Goal: Task Accomplishment & Management: Complete application form

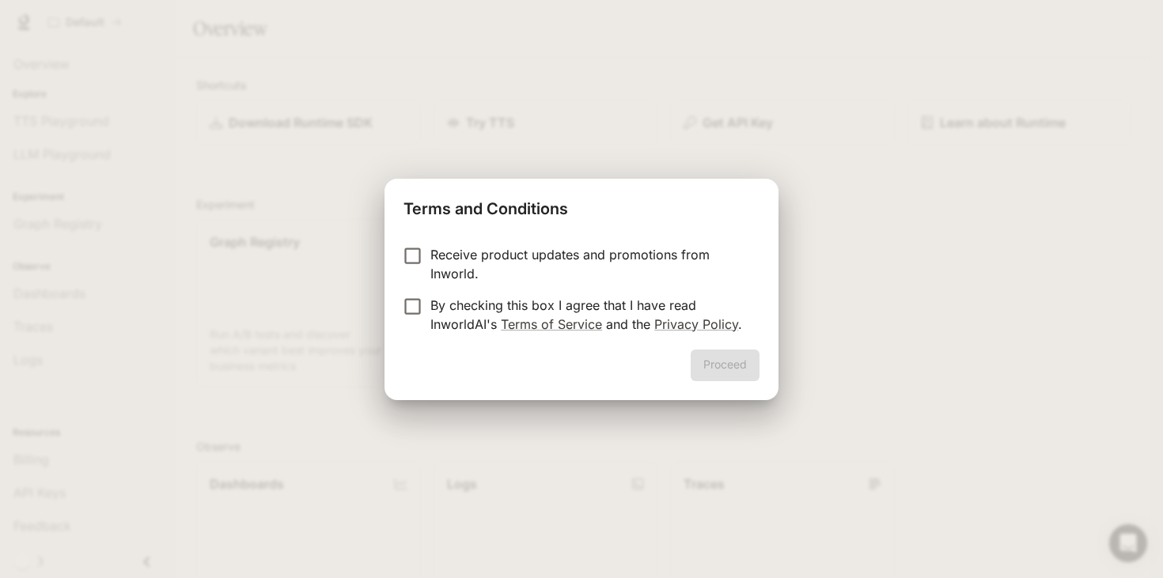
click at [482, 301] on p "By checking this box I agree that I have read InworldAI's Terms of Service and …" at bounding box center [588, 315] width 316 height 38
click at [742, 365] on button "Proceed" at bounding box center [724, 366] width 69 height 32
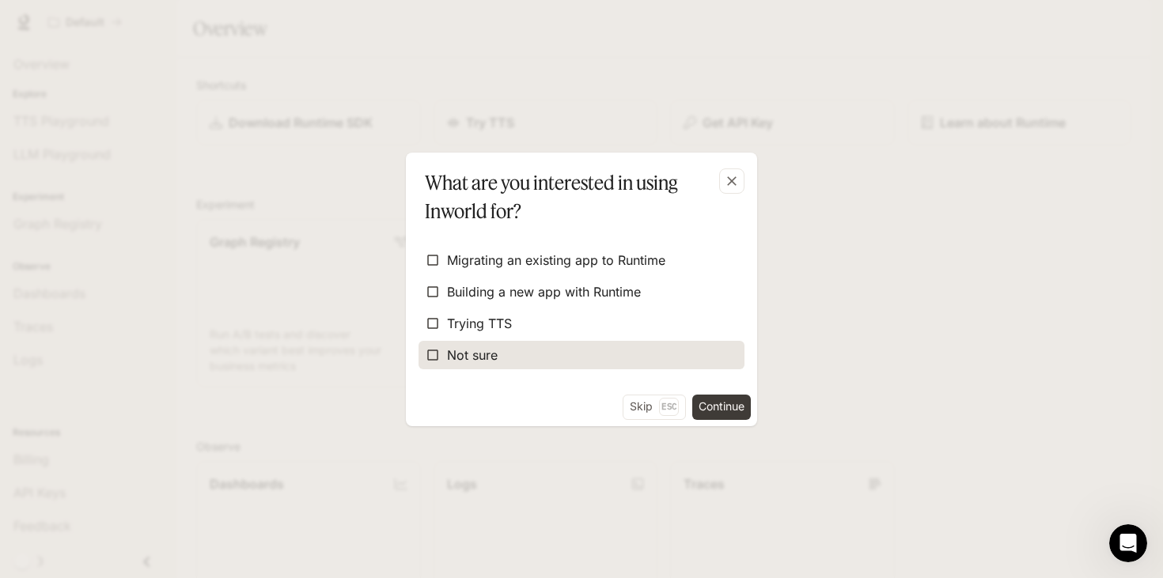
click at [539, 357] on label "Not sure" at bounding box center [581, 355] width 326 height 28
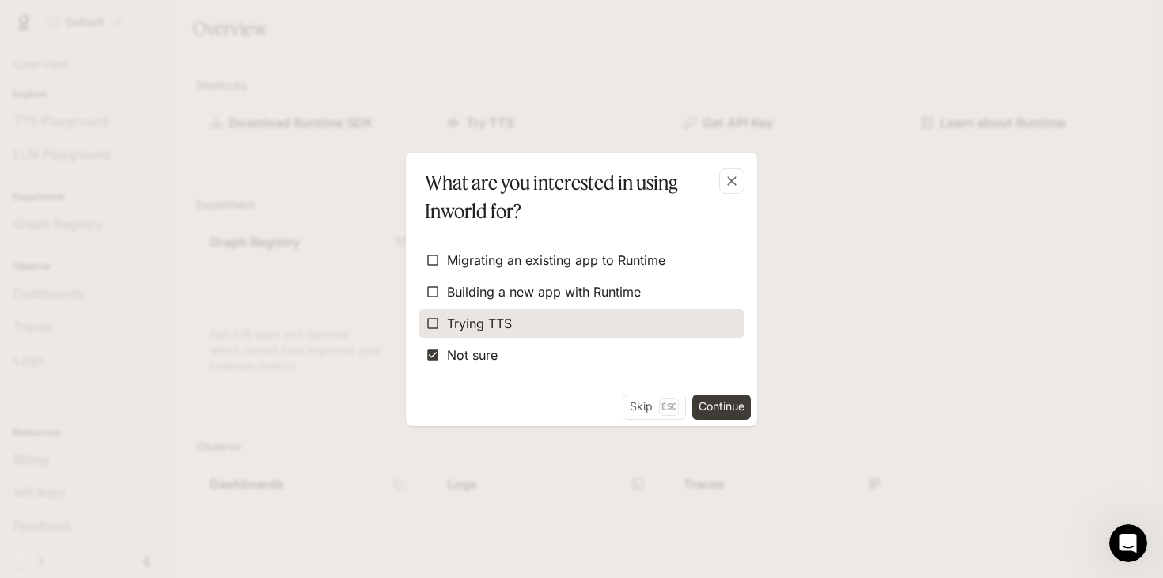
click at [558, 331] on label "Trying TTS" at bounding box center [581, 323] width 326 height 28
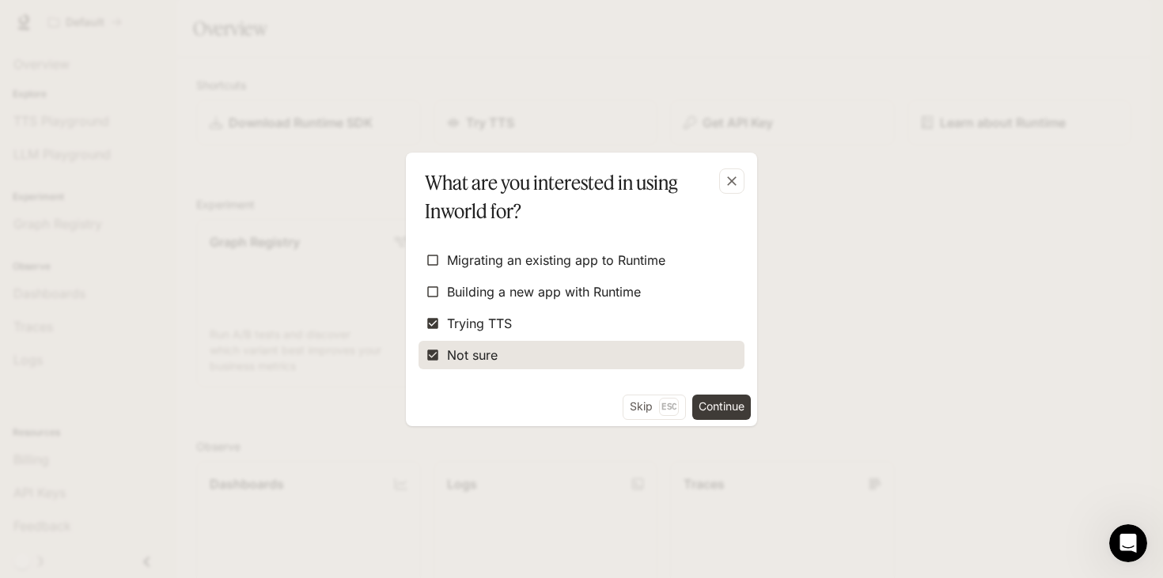
click at [531, 357] on label "Not sure" at bounding box center [581, 355] width 326 height 28
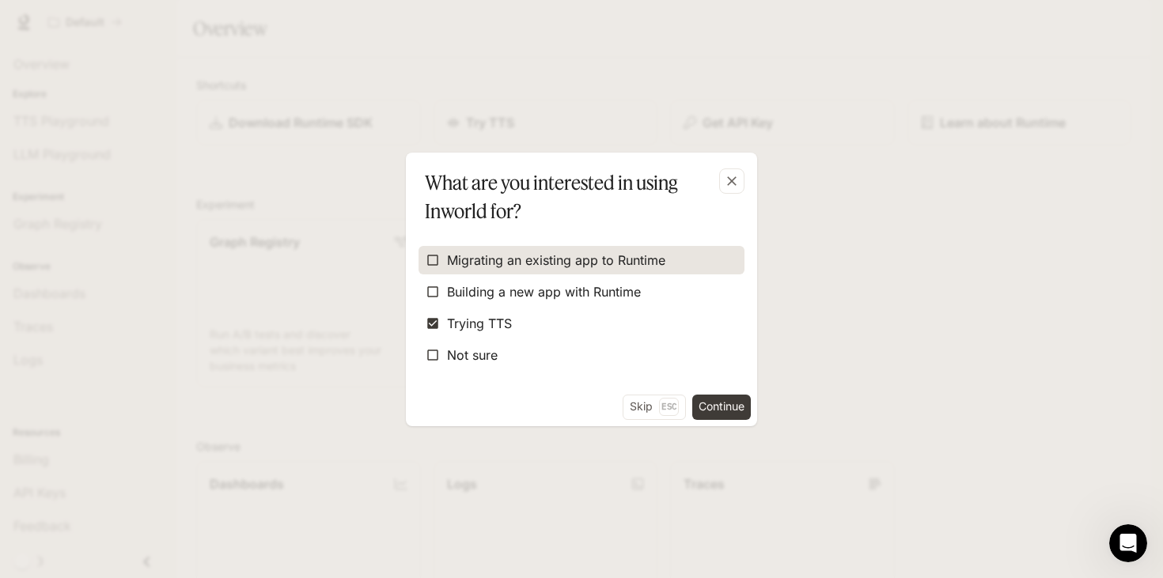
click at [614, 255] on span "Migrating an existing app to Runtime" at bounding box center [556, 260] width 218 height 19
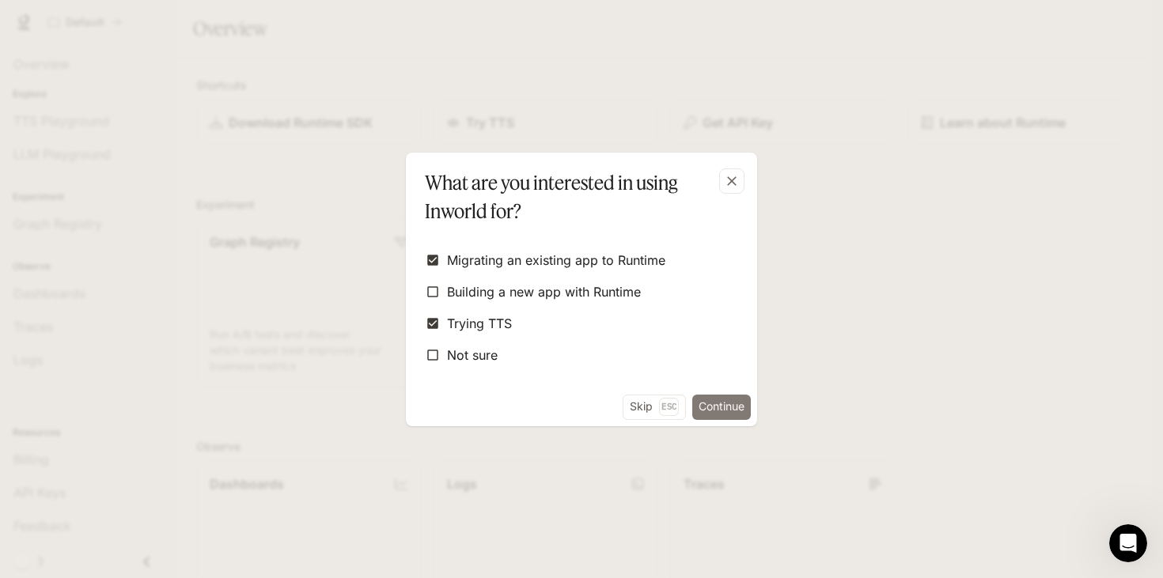
click at [716, 406] on button "Continue" at bounding box center [721, 407] width 59 height 25
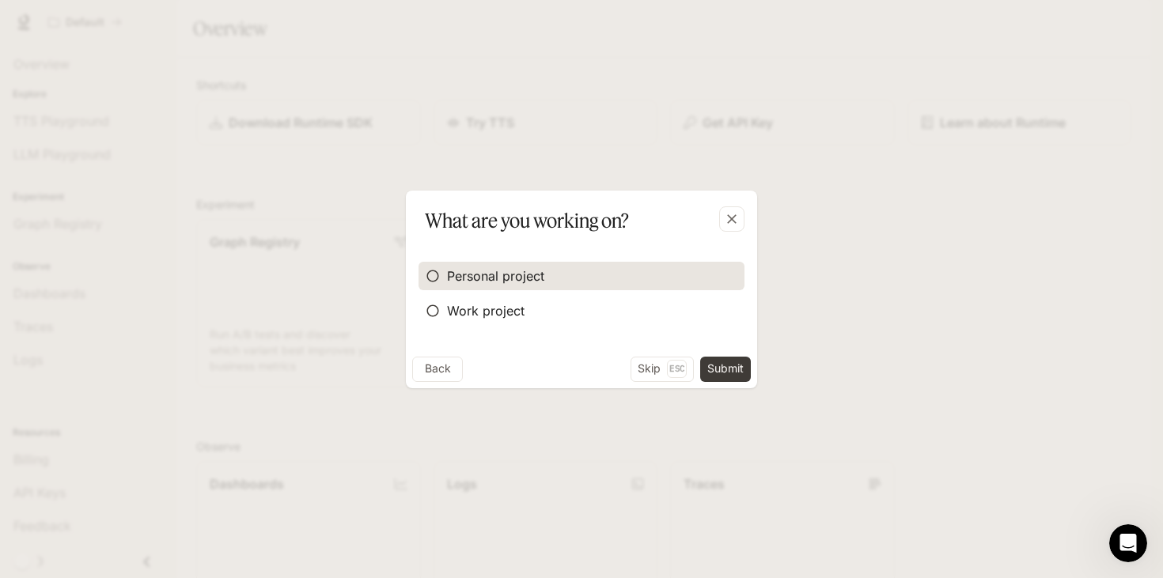
click at [507, 278] on span "Personal project" at bounding box center [495, 276] width 97 height 19
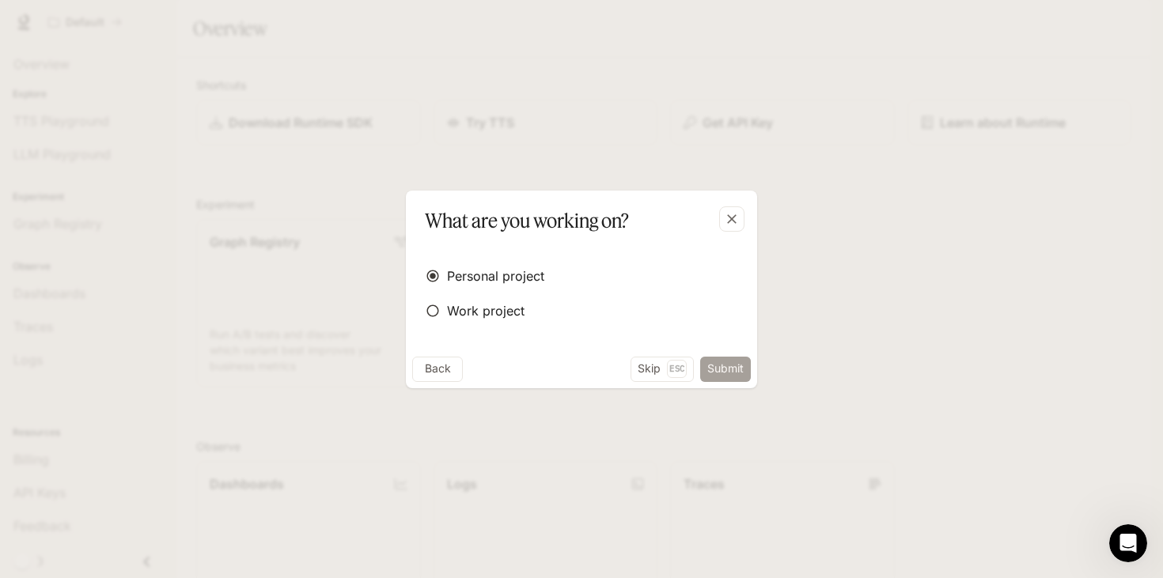
click at [735, 376] on button "Submit" at bounding box center [725, 369] width 51 height 25
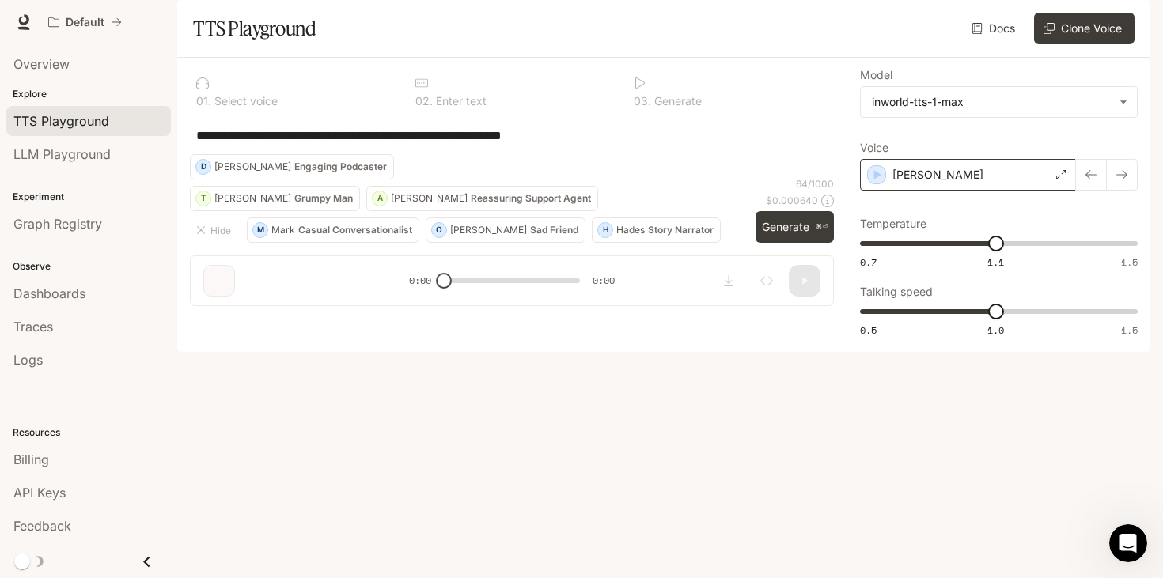
click at [996, 191] on div "[PERSON_NAME]" at bounding box center [968, 175] width 216 height 32
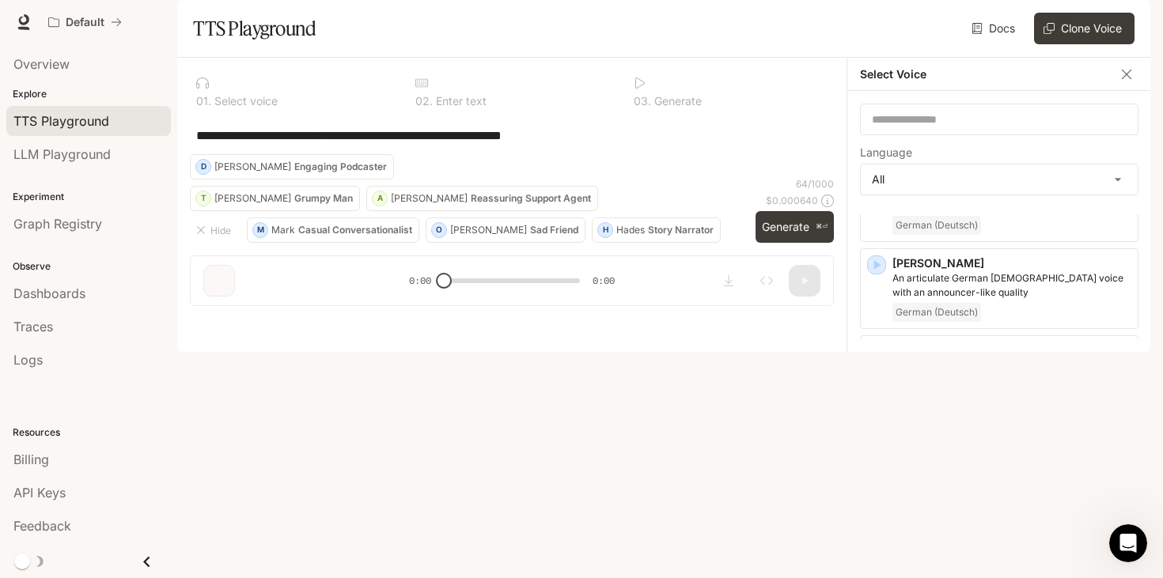
scroll to position [1595, 0]
click at [936, 135] on div "​" at bounding box center [999, 120] width 278 height 32
click at [942, 91] on div "Select Voice" at bounding box center [999, 74] width 304 height 33
click at [578, 154] on div "**********" at bounding box center [512, 135] width 644 height 38
click at [591, 154] on div "**********" at bounding box center [512, 135] width 644 height 38
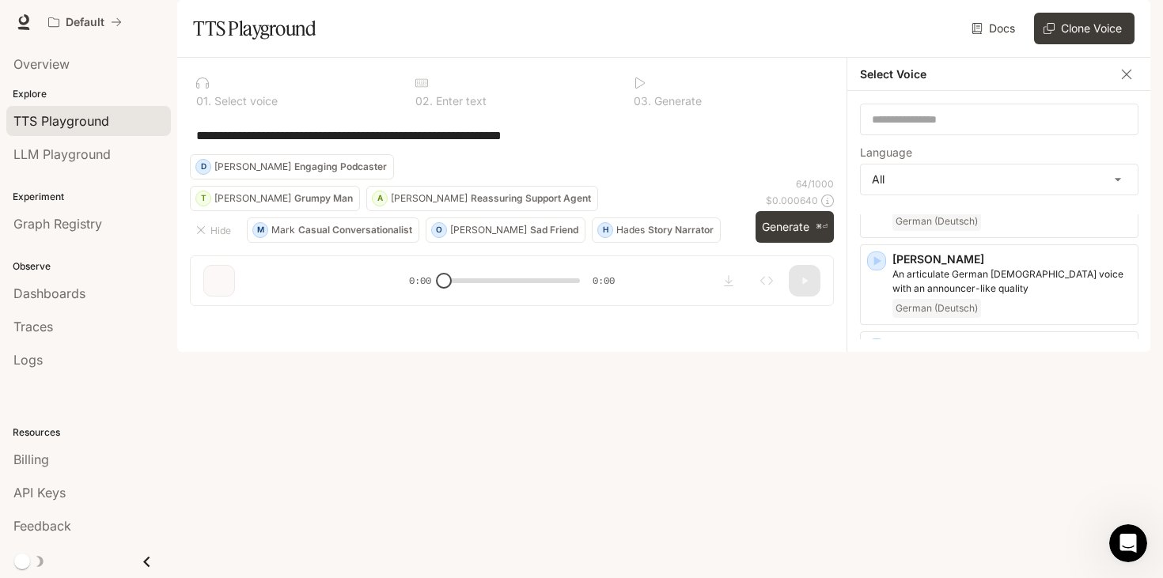
click at [595, 145] on textarea "**********" at bounding box center [511, 136] width 631 height 18
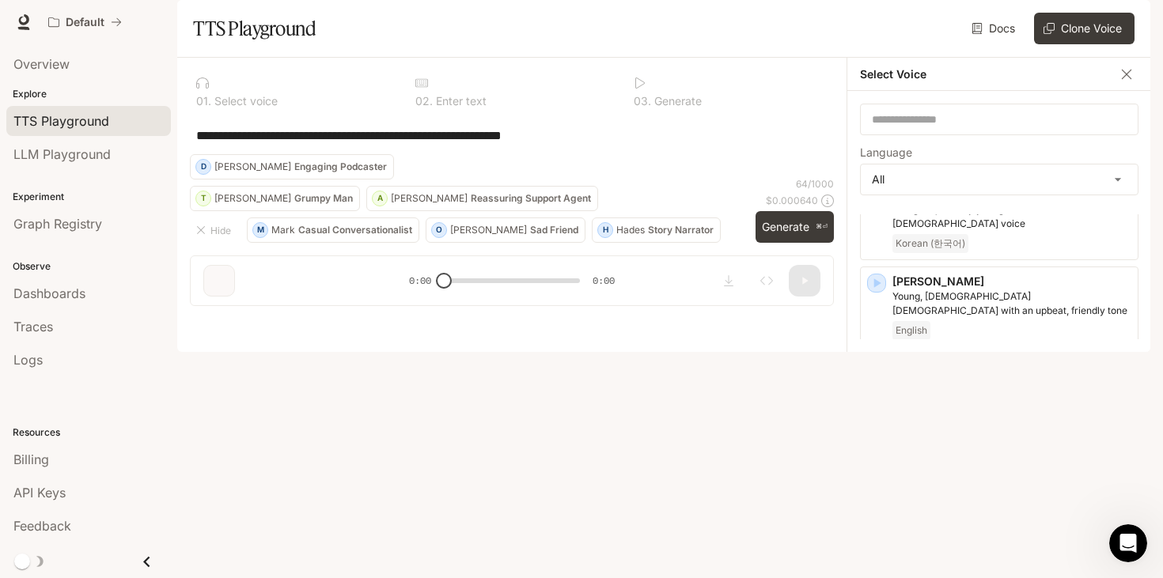
scroll to position [2416, 0]
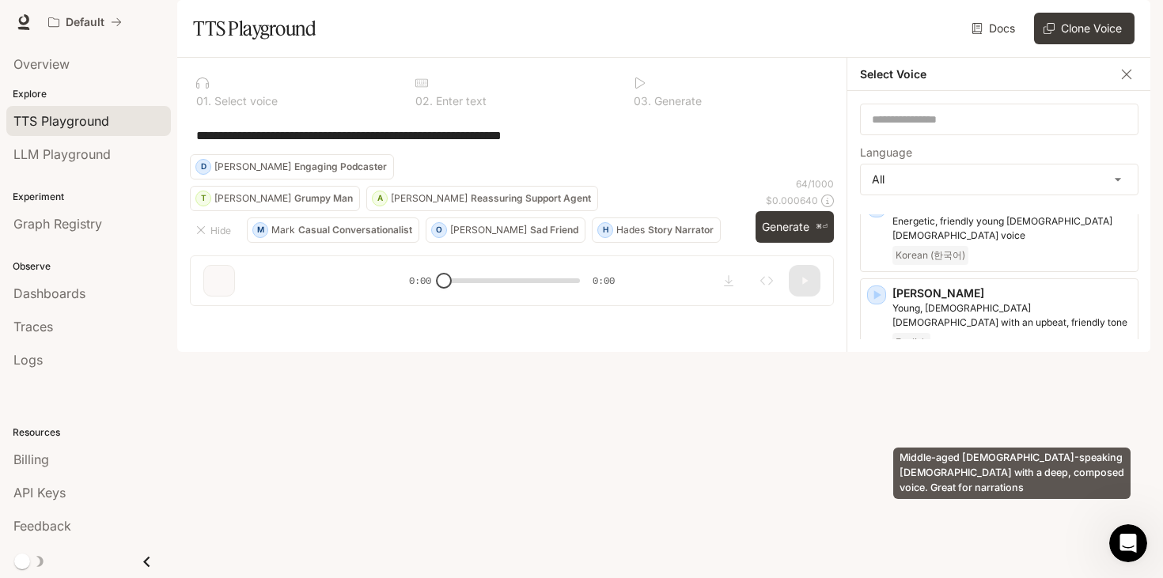
click at [1025, 562] on p "Middle-aged [DEMOGRAPHIC_DATA]-speaking [DEMOGRAPHIC_DATA] with a deep, compose…" at bounding box center [1011, 576] width 239 height 28
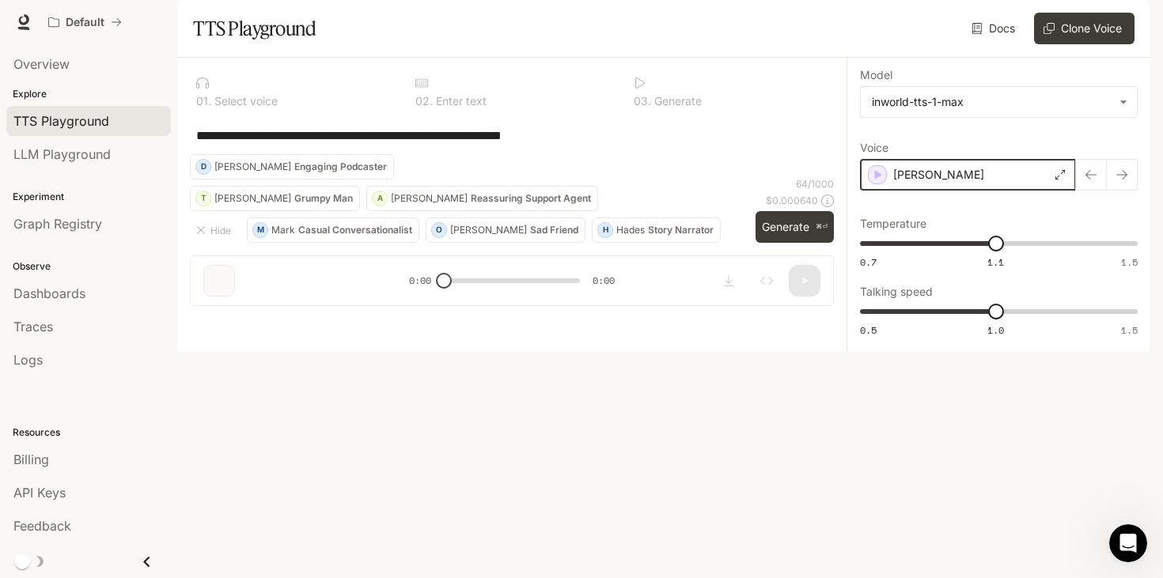
click at [883, 183] on icon "button" at bounding box center [877, 175] width 16 height 16
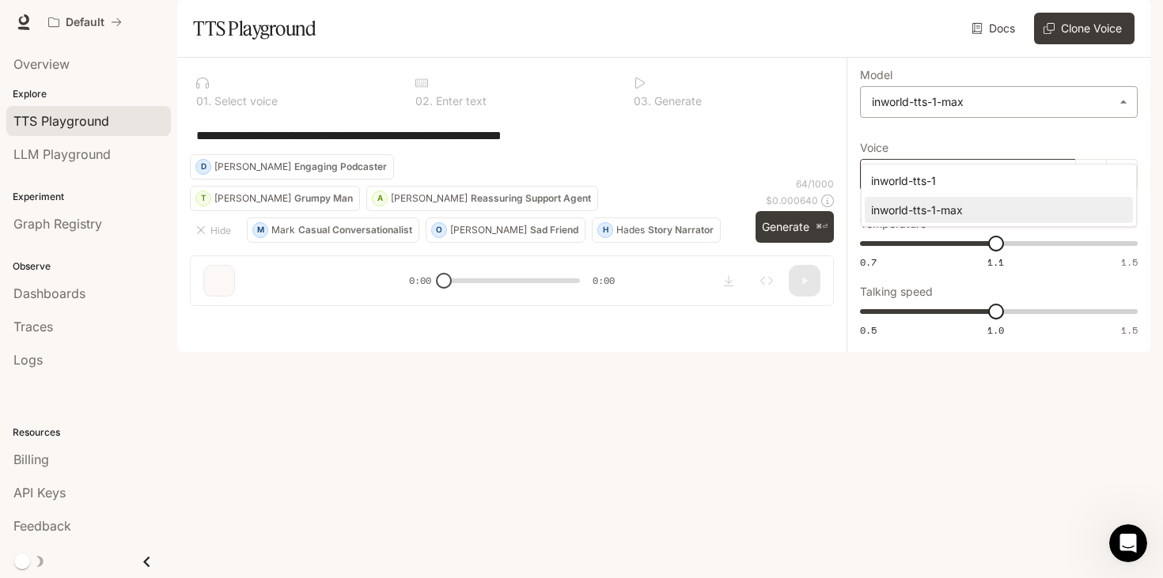
click at [1053, 148] on body "**********" at bounding box center [581, 289] width 1163 height 578
click at [1013, 180] on div "inworld-tts-1" at bounding box center [995, 180] width 249 height 17
type input "**********"
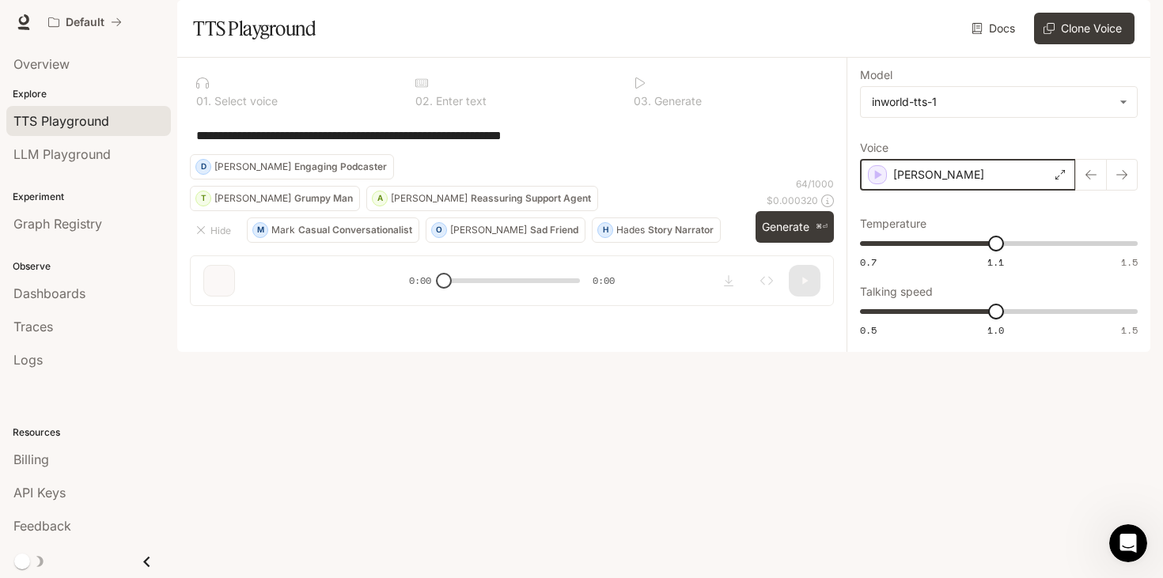
click at [875, 183] on icon "button" at bounding box center [877, 175] width 16 height 16
click at [1011, 153] on body "**********" at bounding box center [581, 289] width 1163 height 578
click at [1011, 153] on div at bounding box center [581, 289] width 1163 height 578
click at [1005, 191] on div "[PERSON_NAME]" at bounding box center [968, 175] width 216 height 32
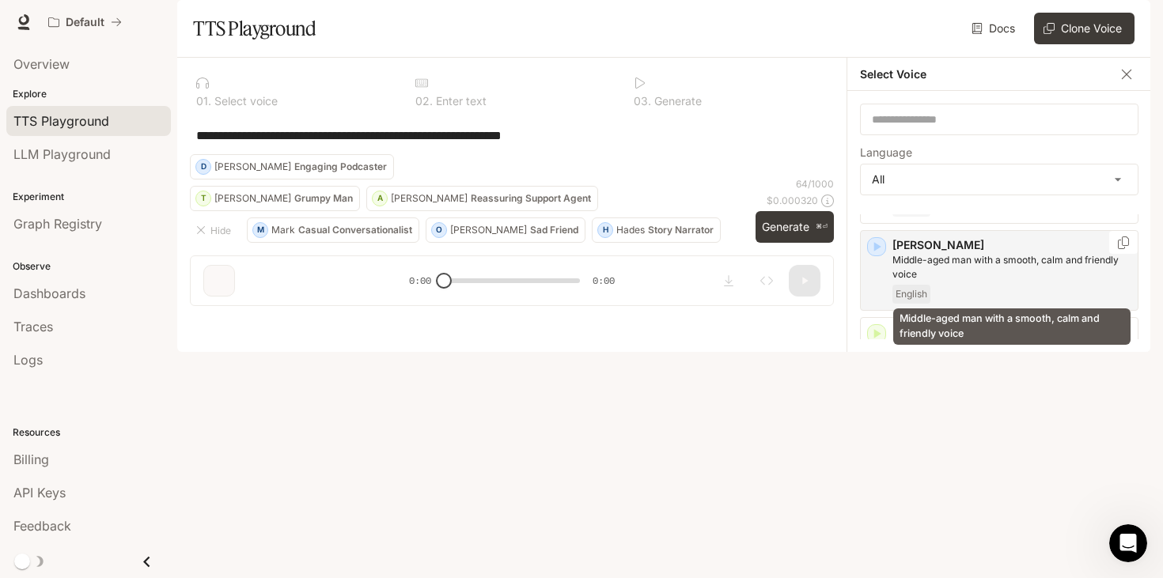
scroll to position [508, 0]
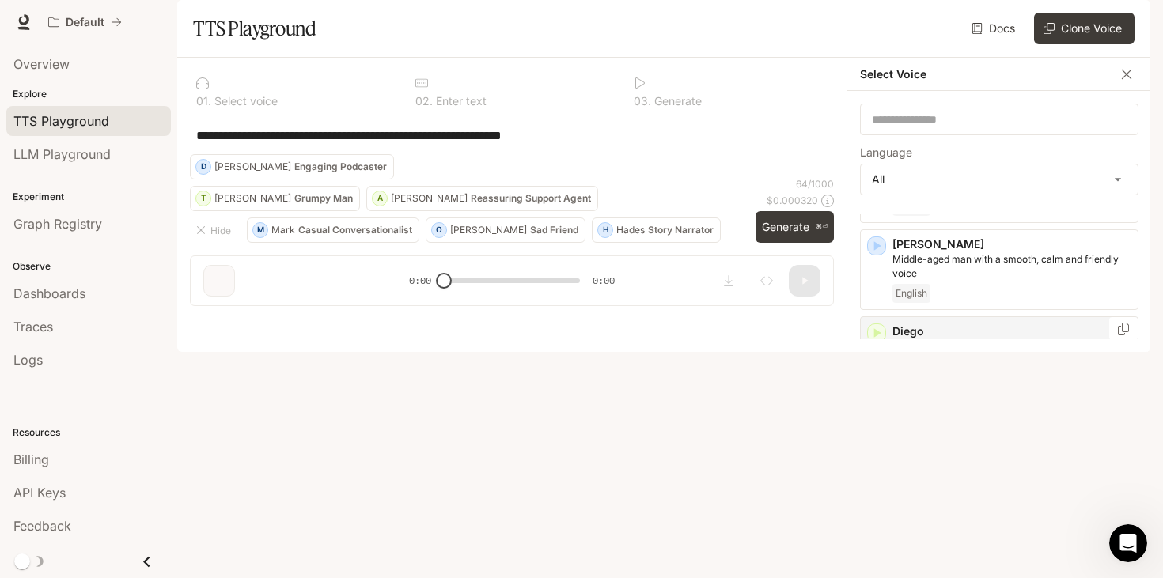
click at [878, 341] on icon "button" at bounding box center [876, 333] width 16 height 16
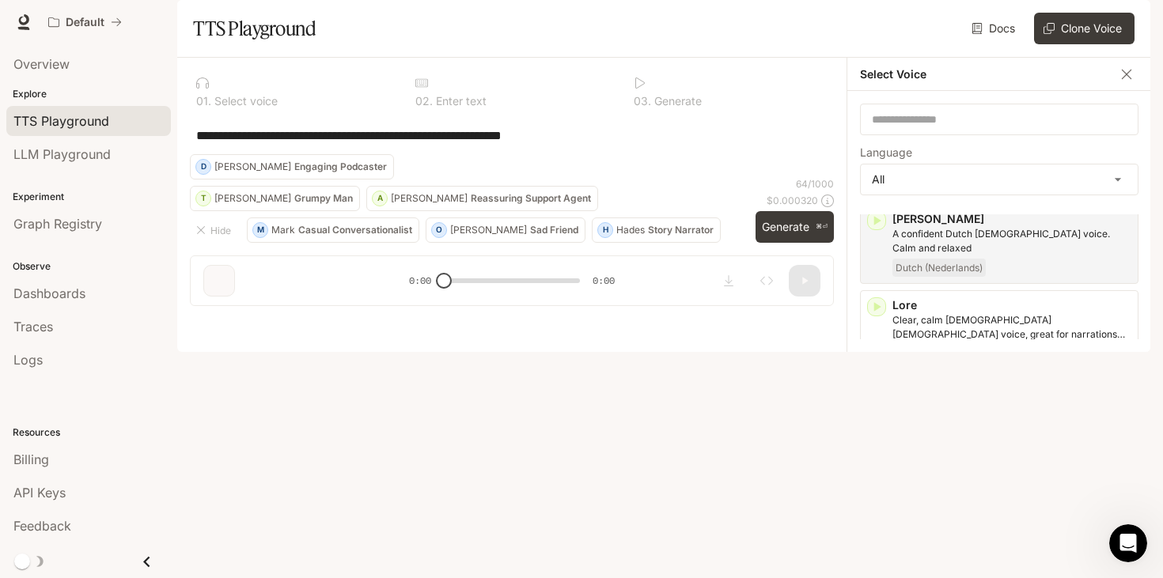
scroll to position [1811, 0]
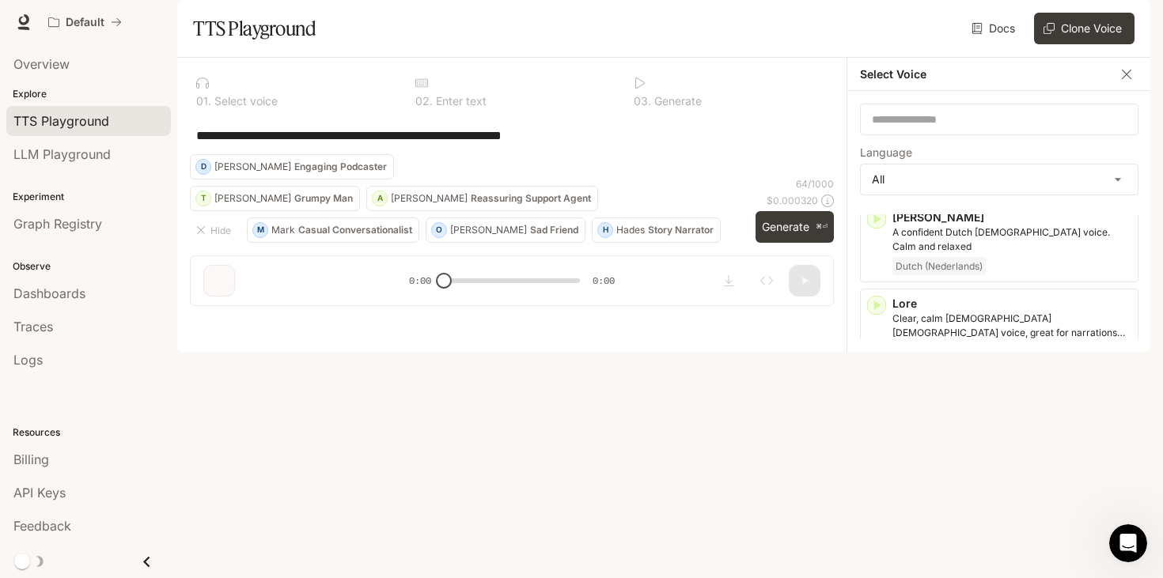
click at [877, 384] on icon "button" at bounding box center [876, 392] width 16 height 16
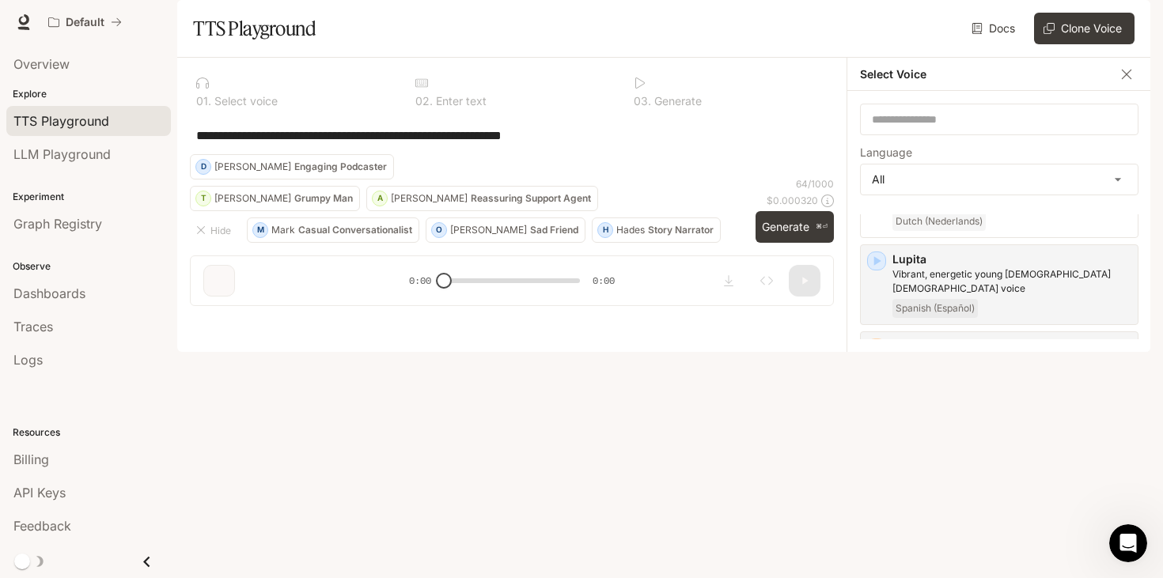
scroll to position [2016, 0]
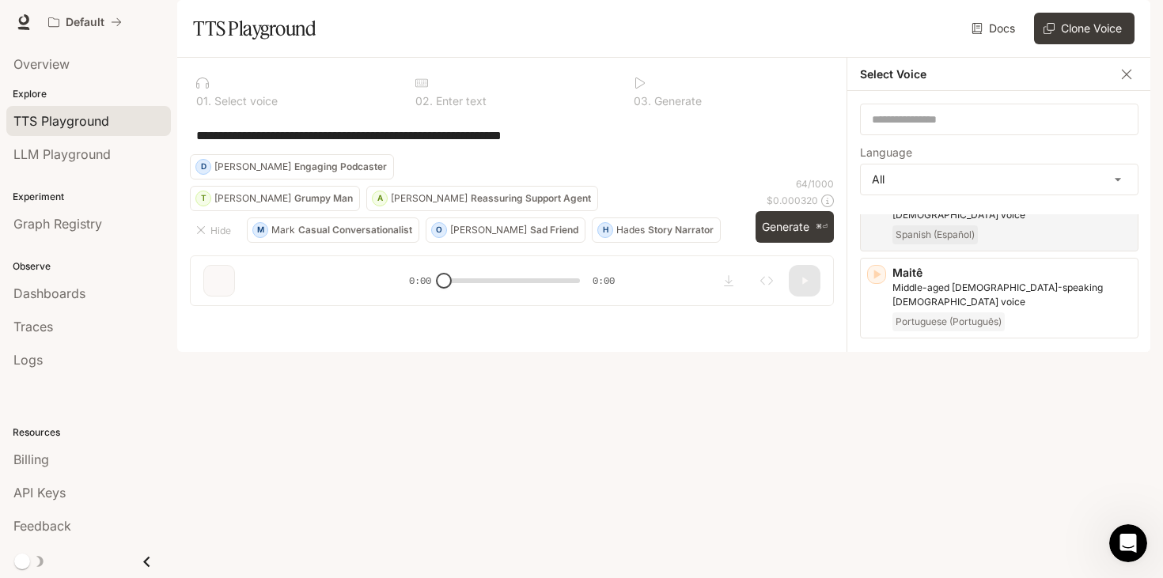
click at [883, 513] on icon "button" at bounding box center [876, 521] width 16 height 16
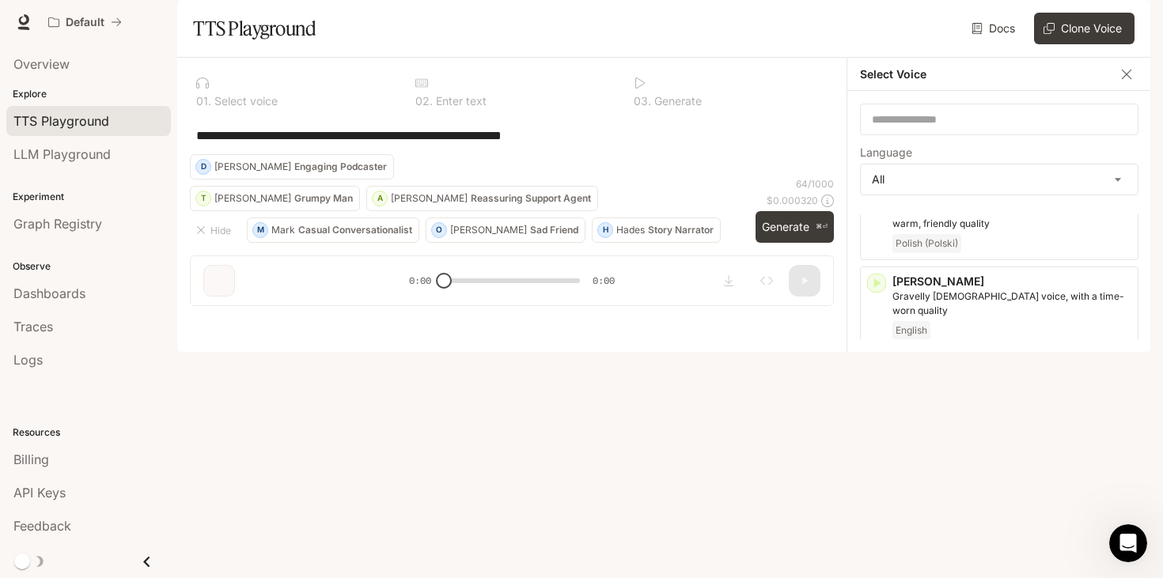
scroll to position [3331, 0]
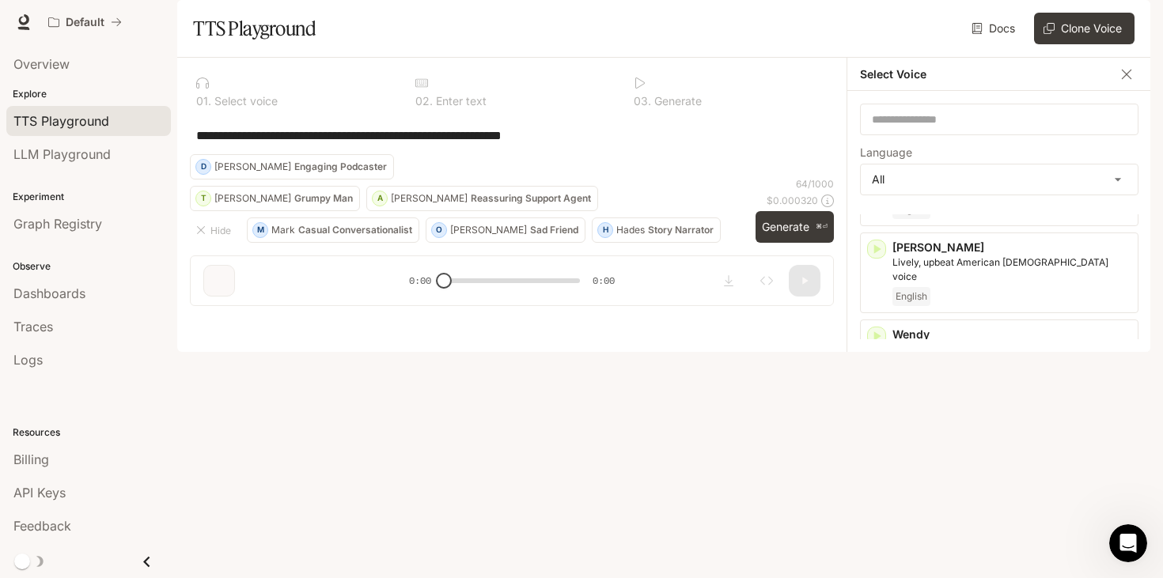
click at [803, 154] on div "**********" at bounding box center [512, 135] width 644 height 38
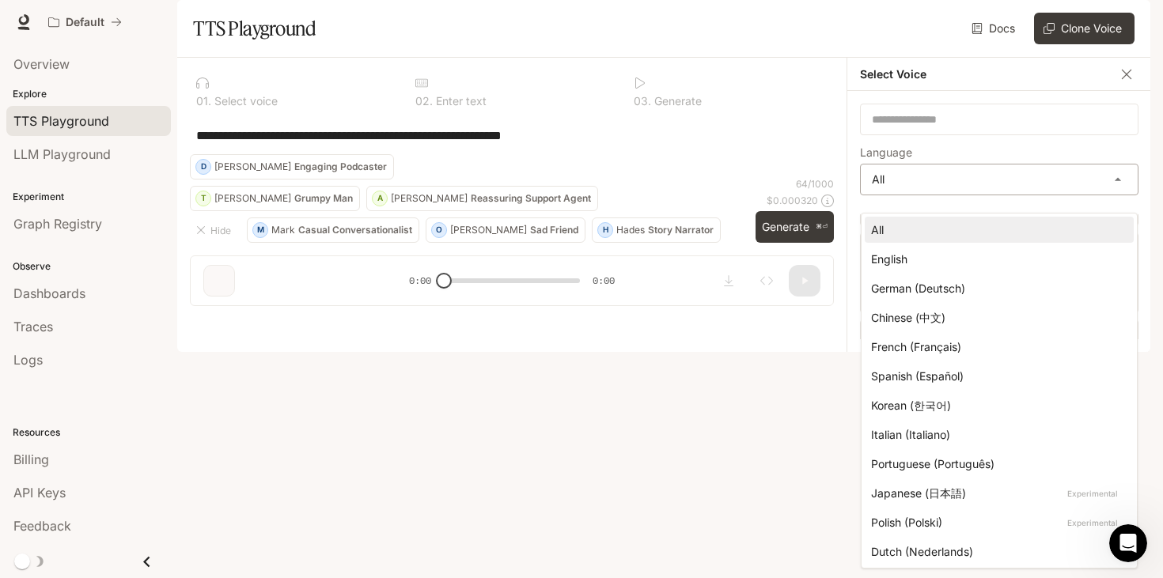
click at [915, 233] on body "**********" at bounding box center [581, 289] width 1163 height 578
click at [955, 388] on li "Spanish (Español)" at bounding box center [998, 376] width 269 height 26
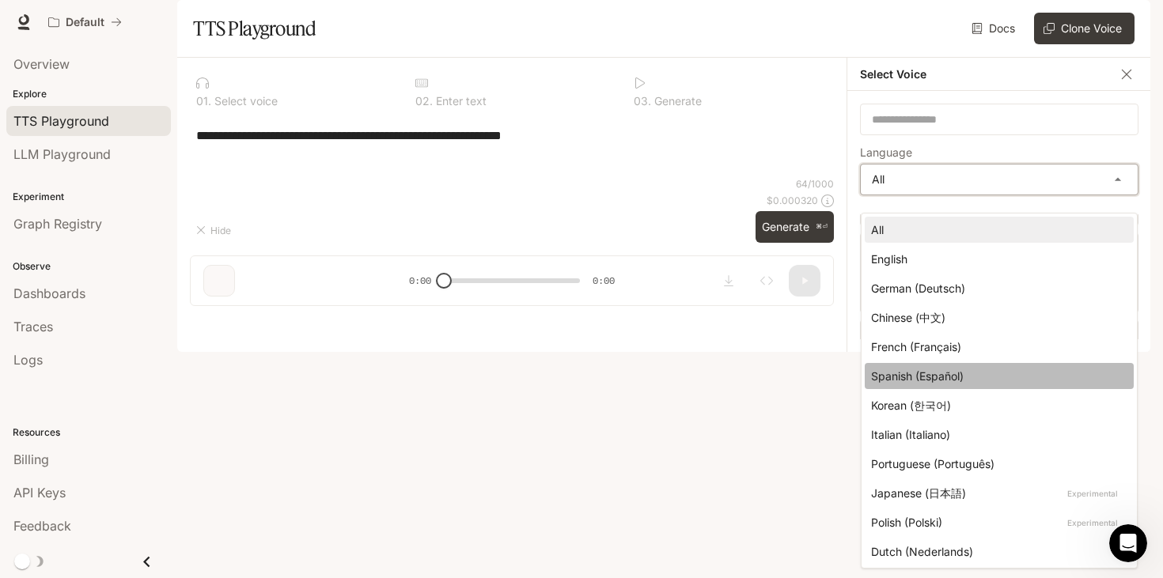
type input "*****"
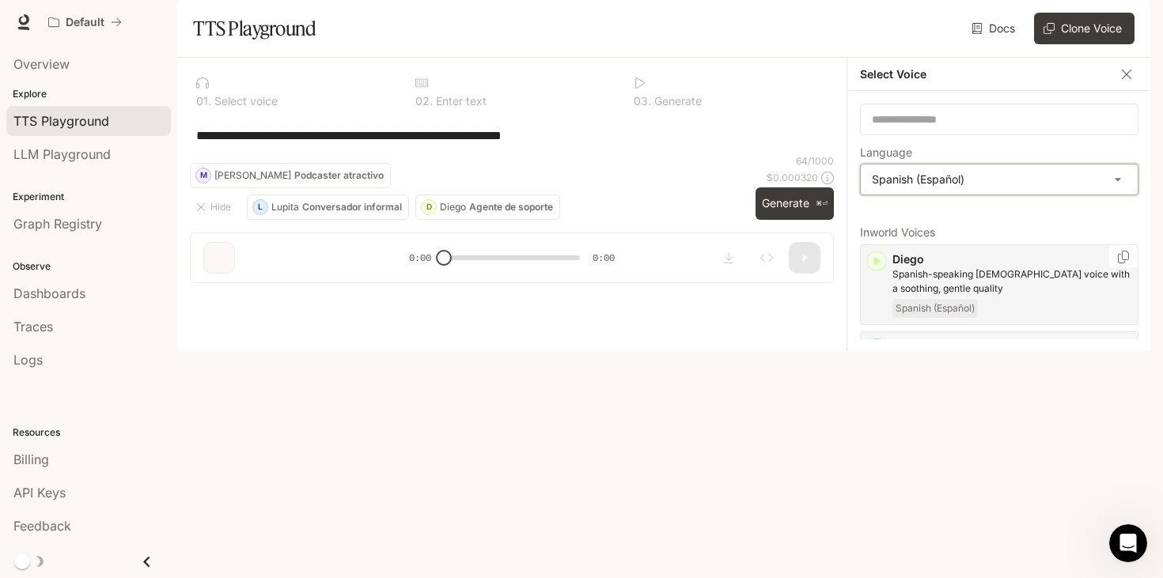
scroll to position [78, 0]
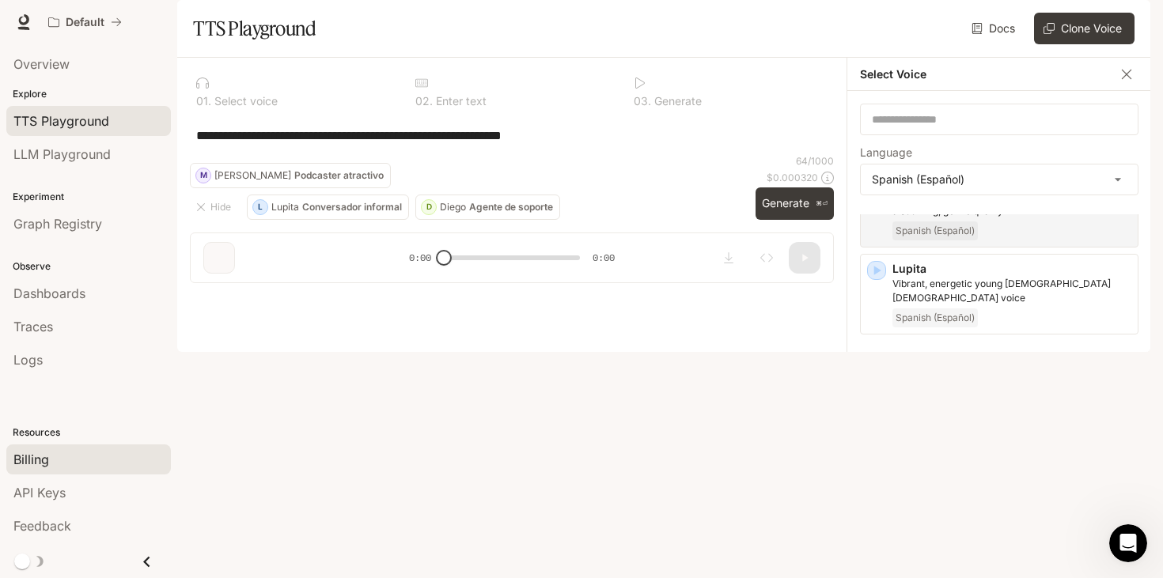
click at [78, 457] on div "Billing" at bounding box center [88, 459] width 150 height 19
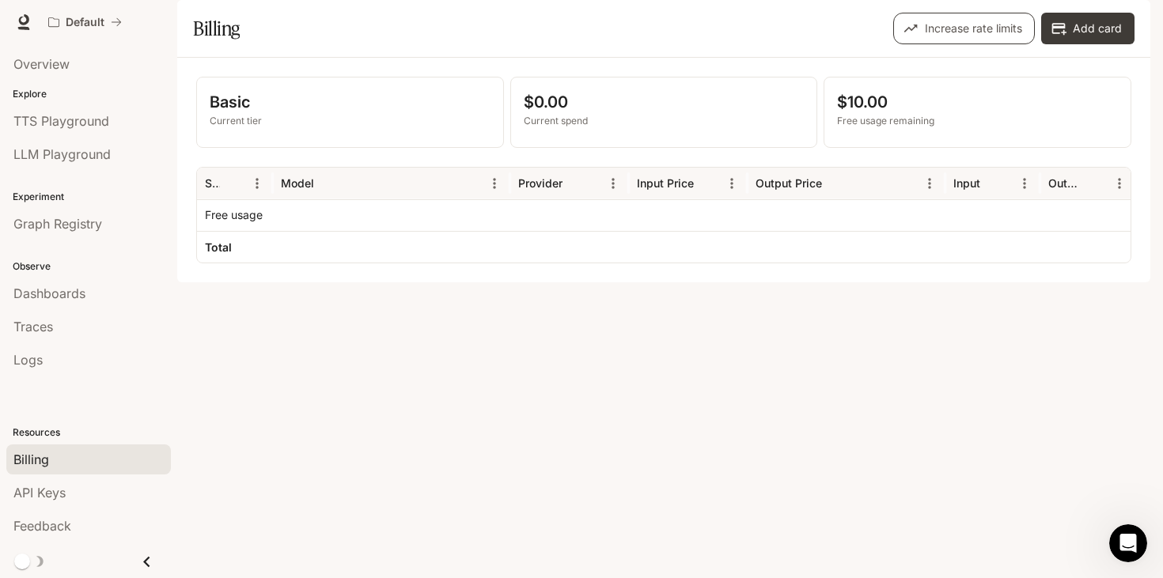
click at [988, 44] on button "Increase rate limits" at bounding box center [964, 29] width 142 height 32
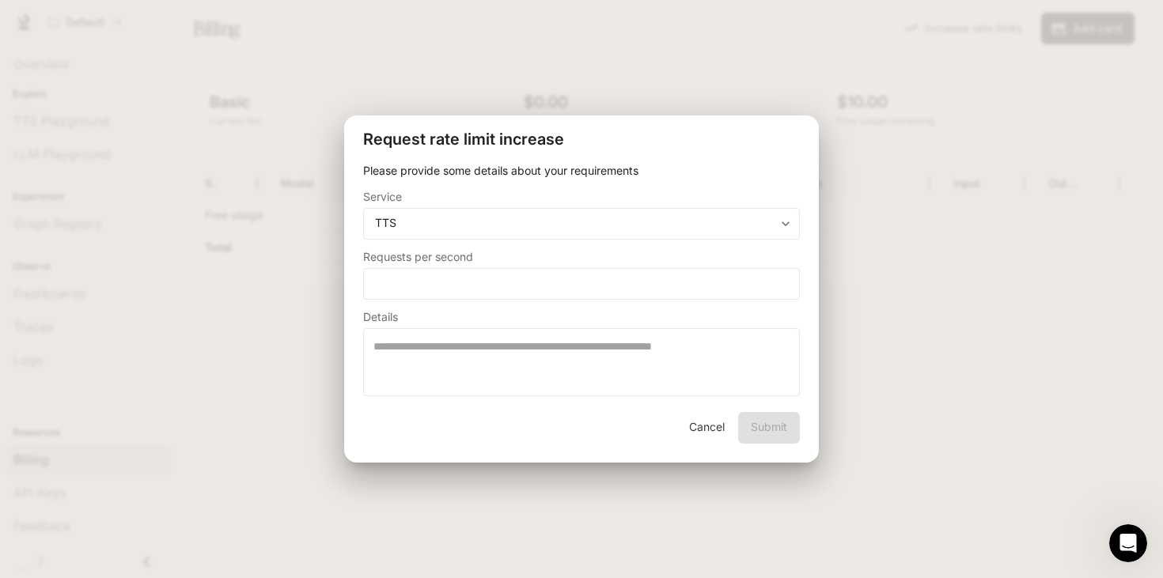
click at [712, 425] on button "Cancel" at bounding box center [706, 428] width 51 height 32
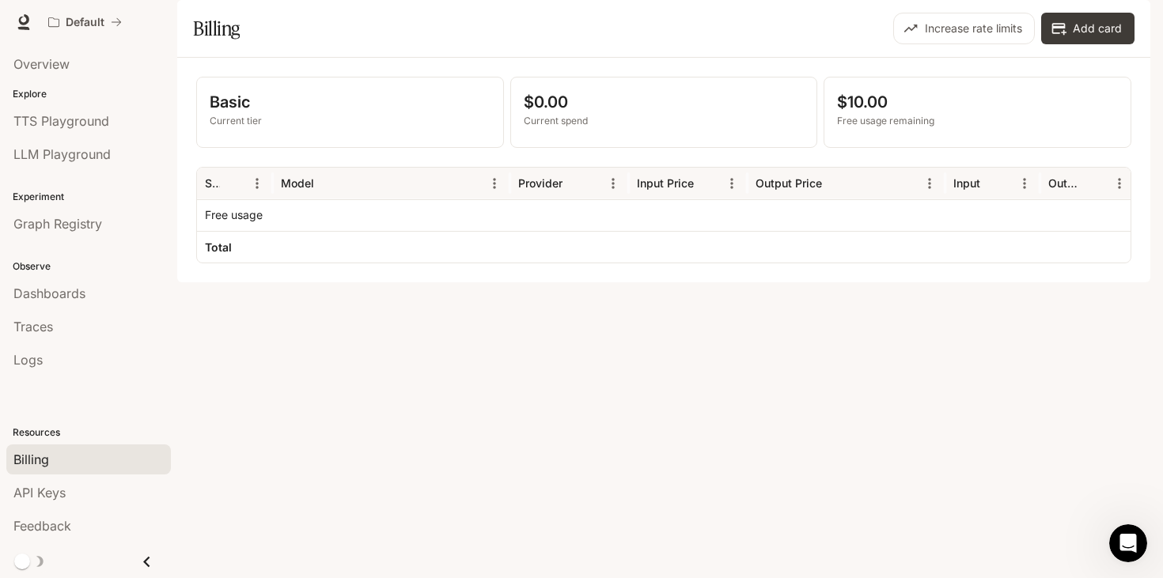
click at [1129, 9] on button "button" at bounding box center [1128, 22] width 32 height 32
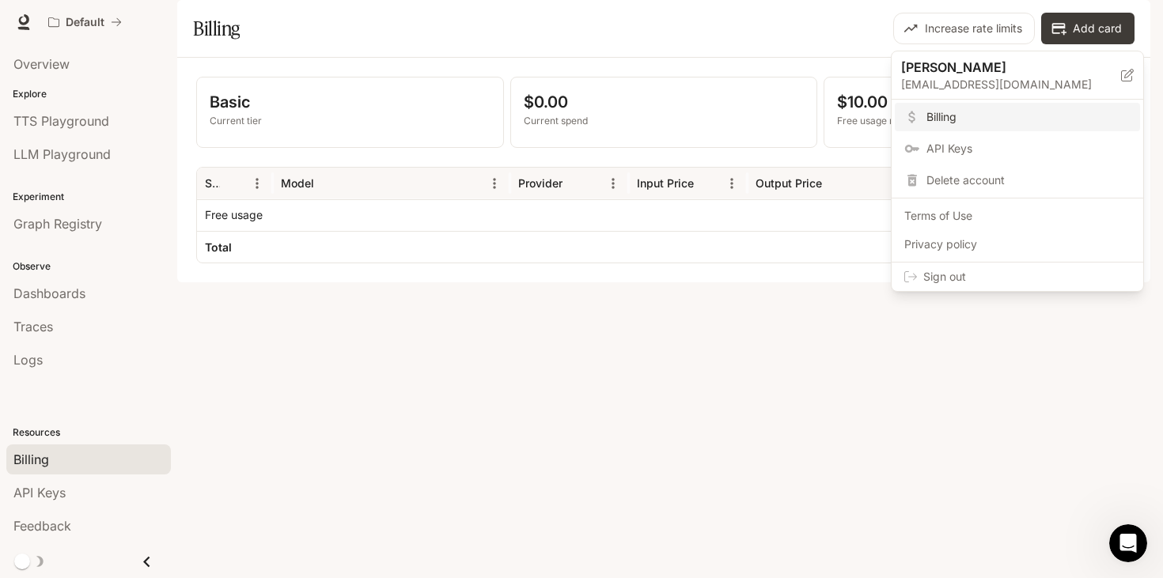
click at [66, 66] on div at bounding box center [581, 289] width 1163 height 578
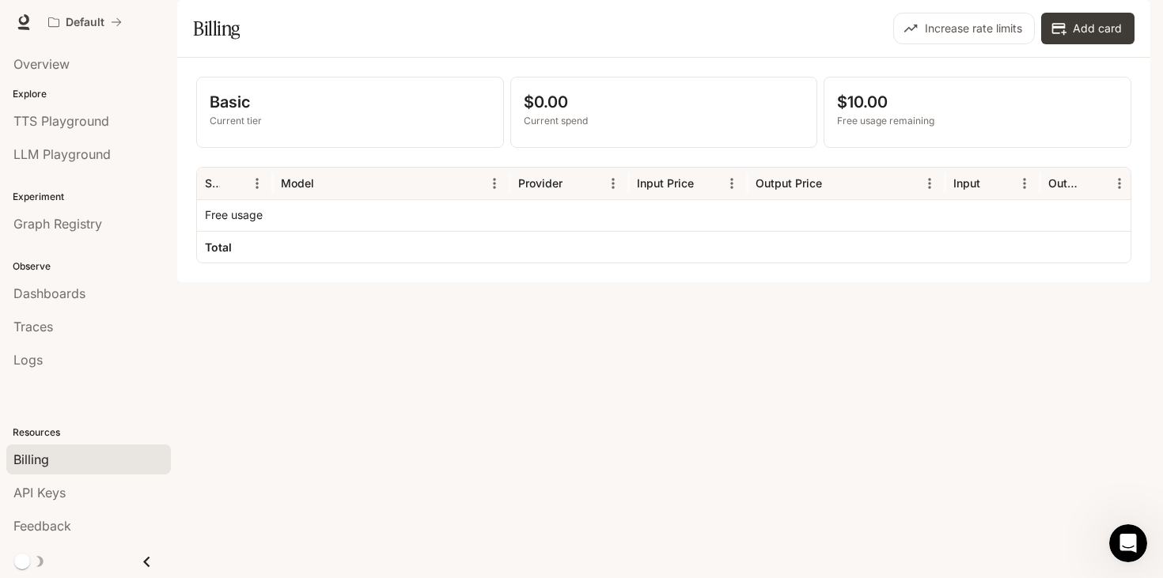
click at [66, 66] on span "Overview" at bounding box center [41, 64] width 56 height 19
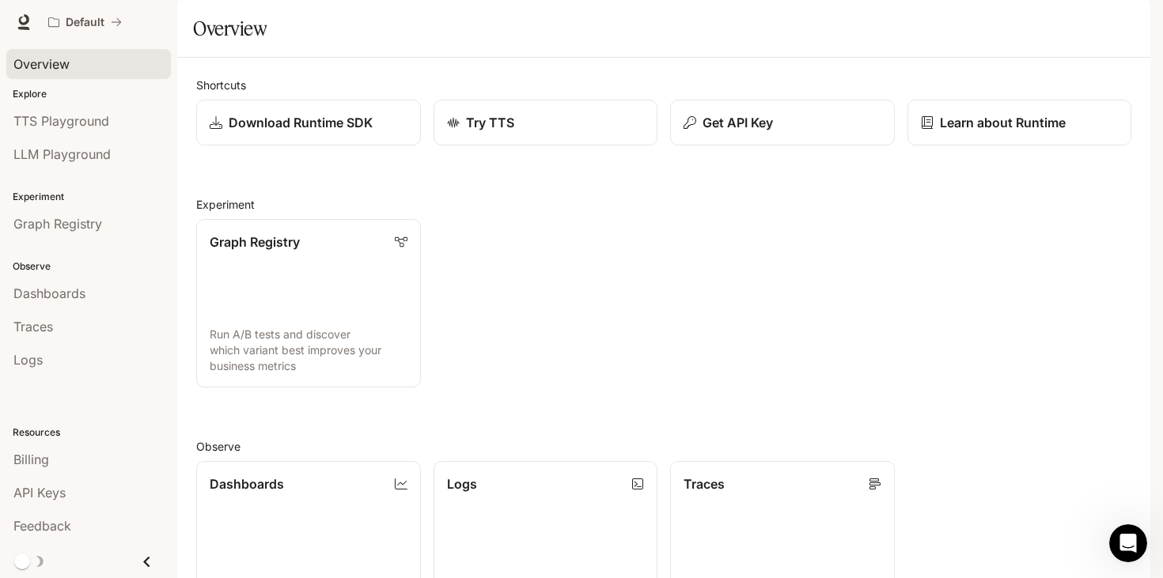
scroll to position [367, 0]
click at [75, 470] on link "Billing" at bounding box center [88, 459] width 164 height 30
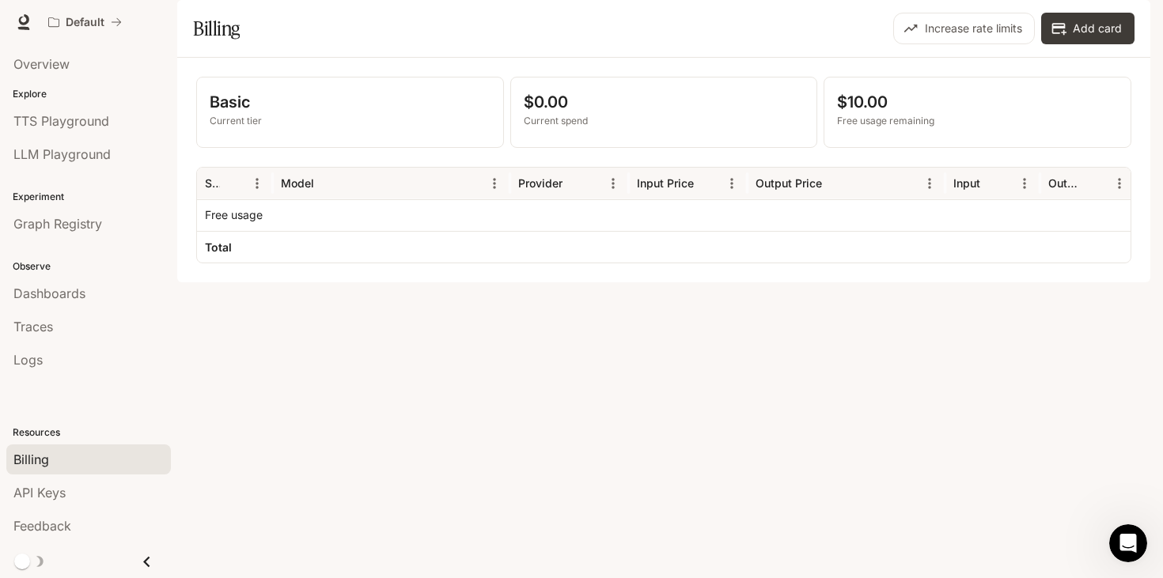
click at [280, 231] on div at bounding box center [391, 215] width 237 height 32
click at [1136, 25] on img "button" at bounding box center [1128, 22] width 22 height 22
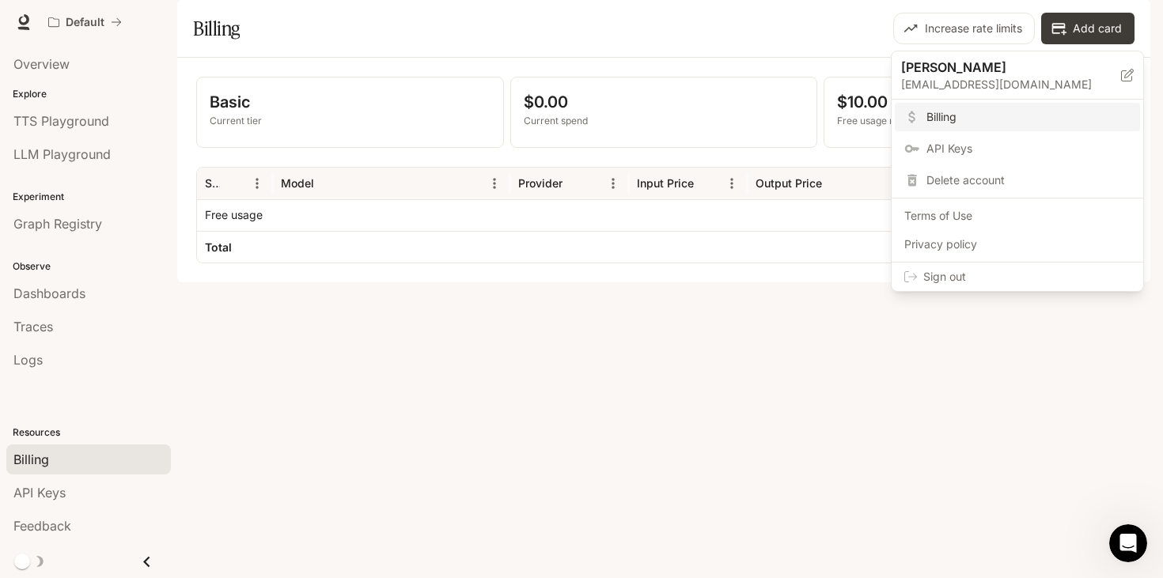
click at [812, 401] on div at bounding box center [581, 289] width 1163 height 578
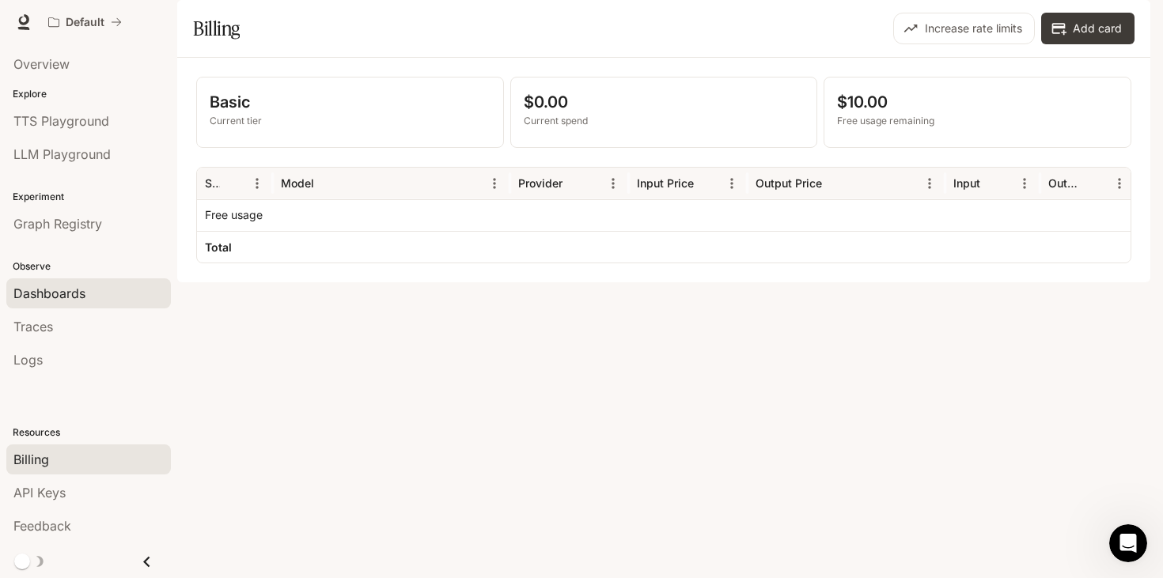
click at [51, 298] on span "Dashboards" at bounding box center [49, 293] width 72 height 19
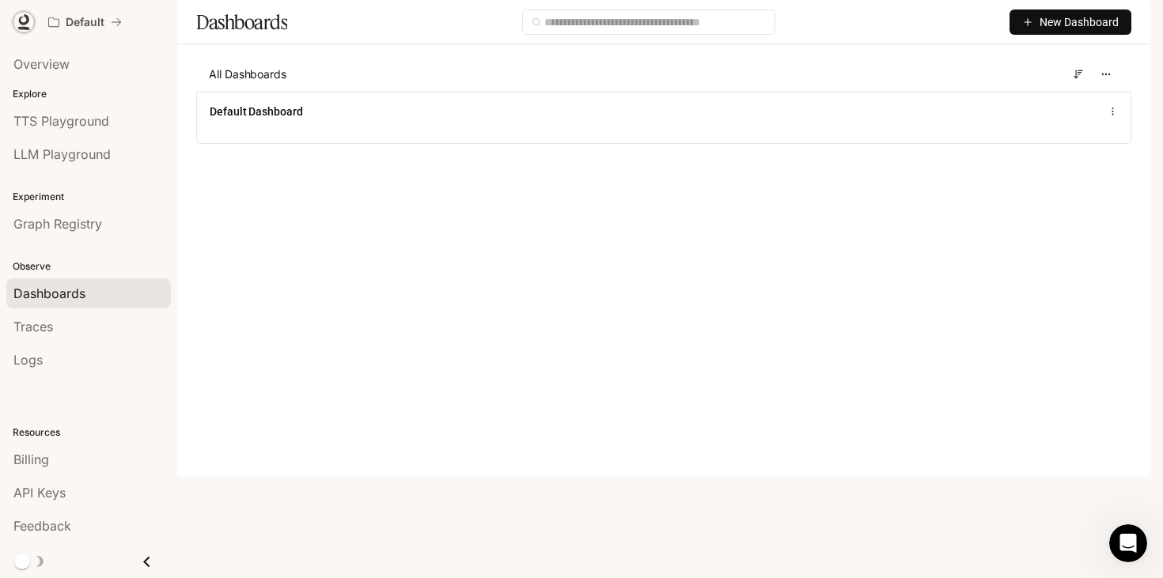
click at [32, 19] on link at bounding box center [24, 22] width 22 height 22
